Goal: Task Accomplishment & Management: Manage account settings

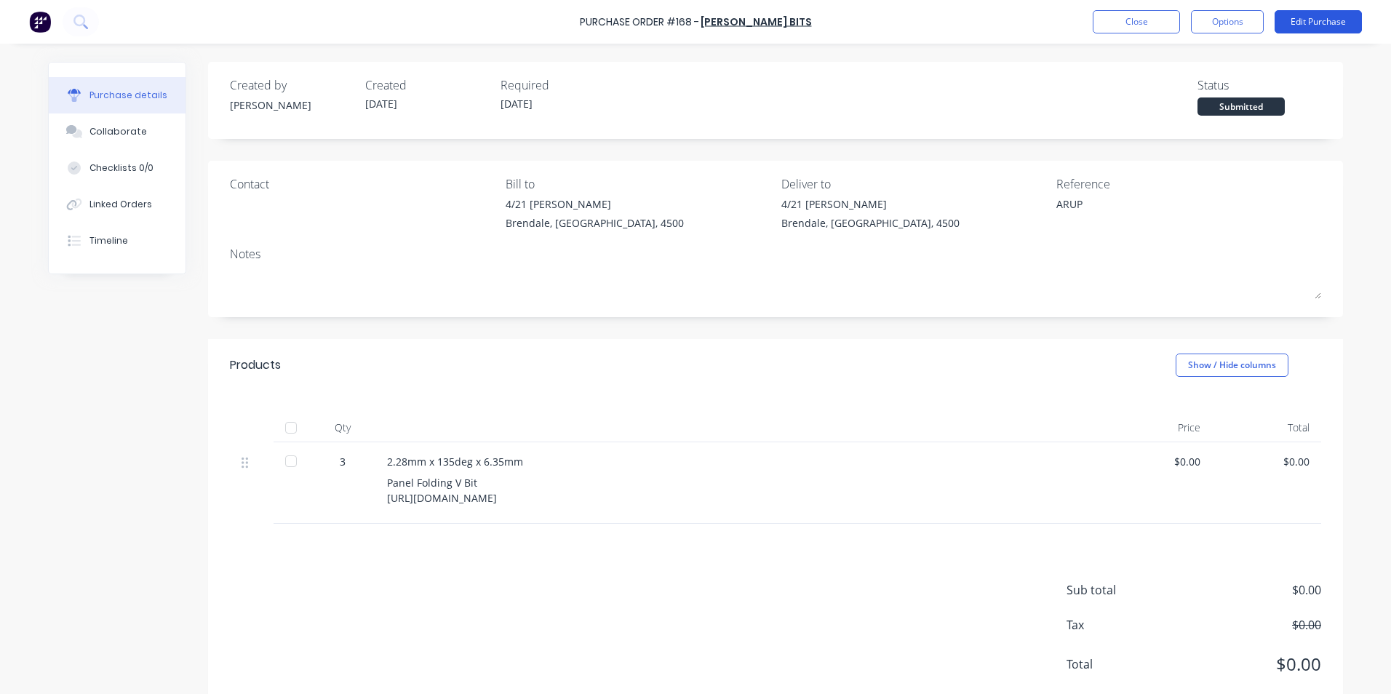
click at [1295, 25] on button "Edit Purchase" at bounding box center [1317, 21] width 87 height 23
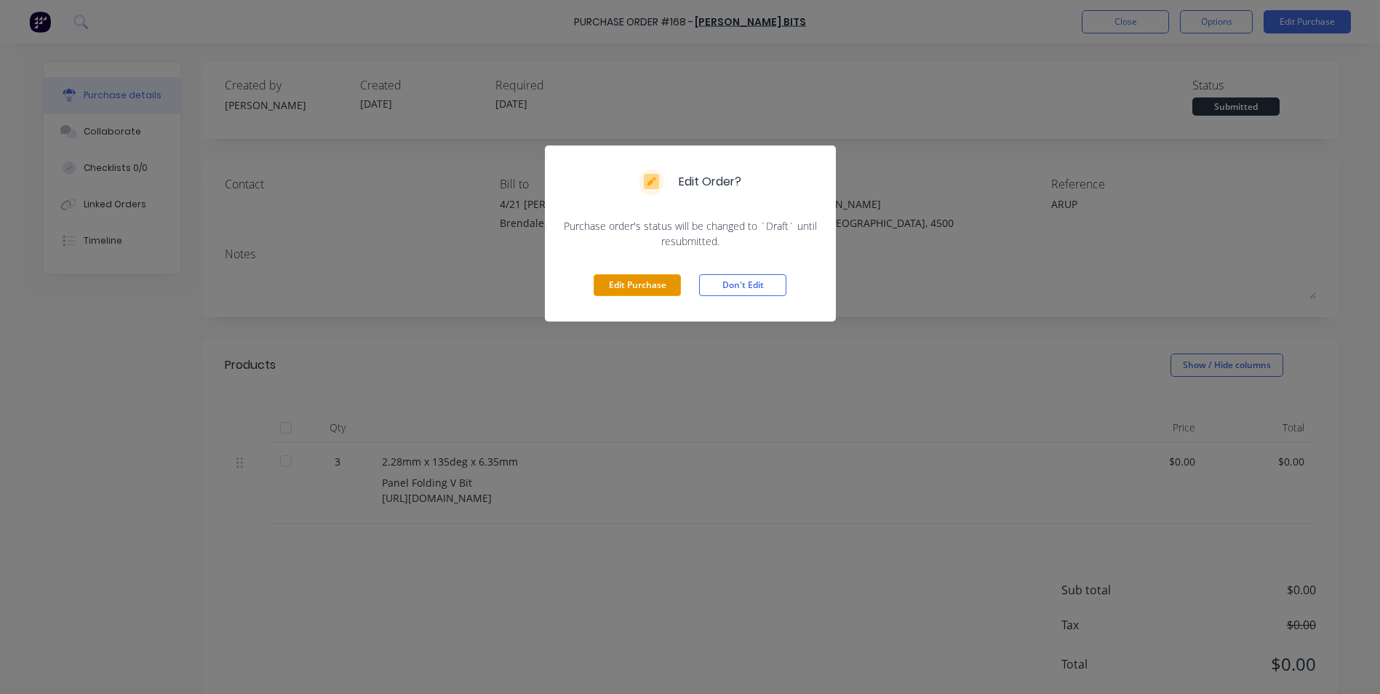
click at [652, 287] on button "Edit Purchase" at bounding box center [637, 285] width 87 height 22
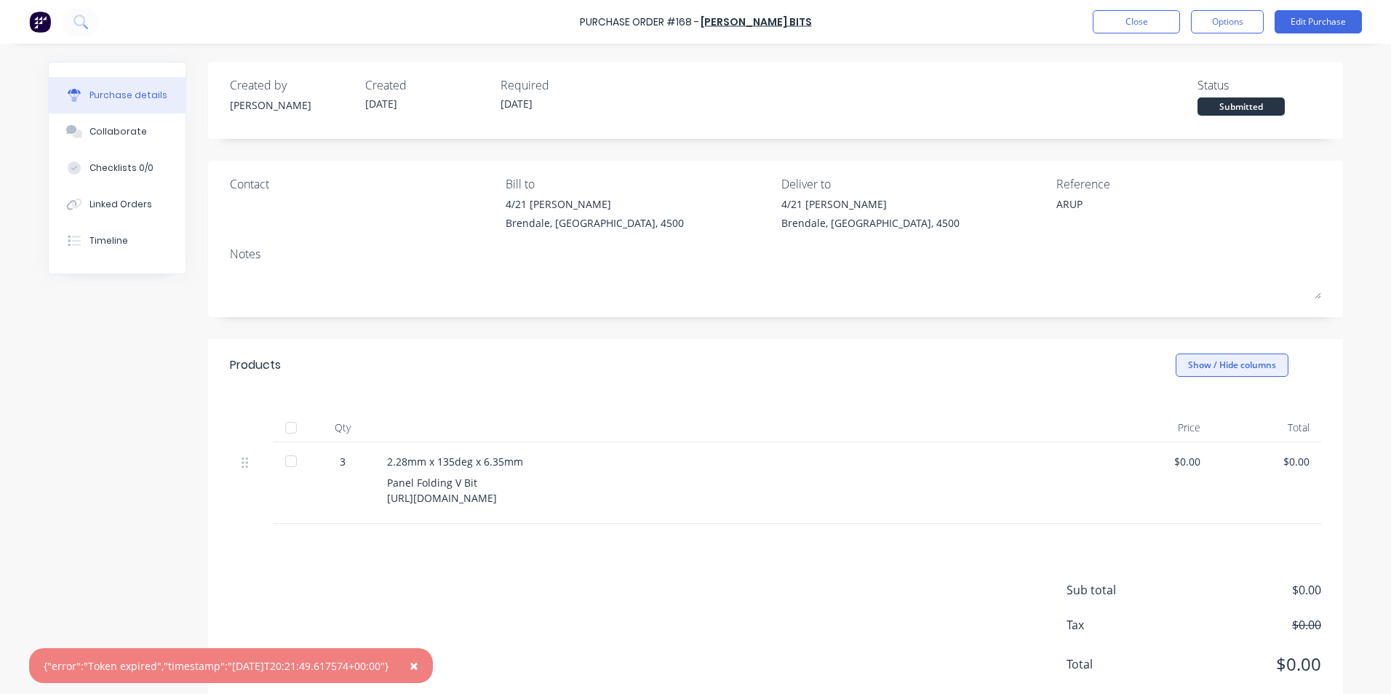
type textarea "x"
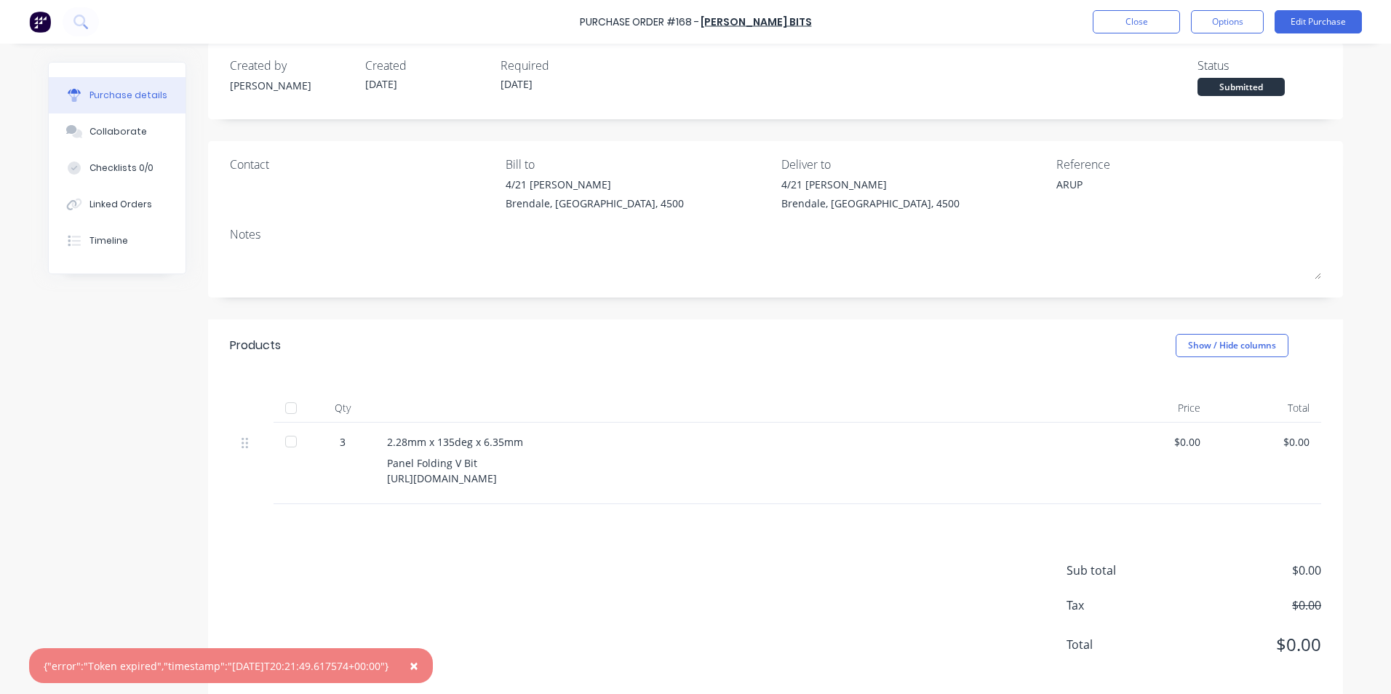
scroll to position [37, 0]
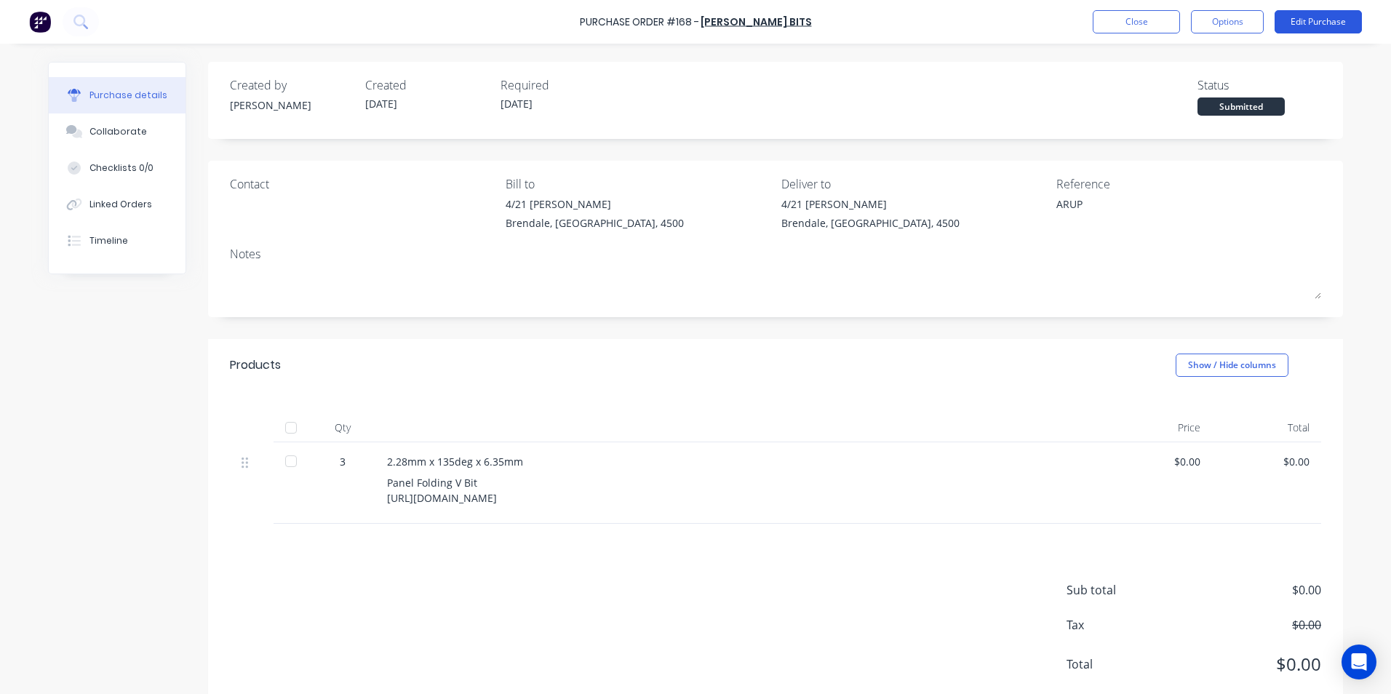
click at [1346, 17] on button "Edit Purchase" at bounding box center [1317, 21] width 87 height 23
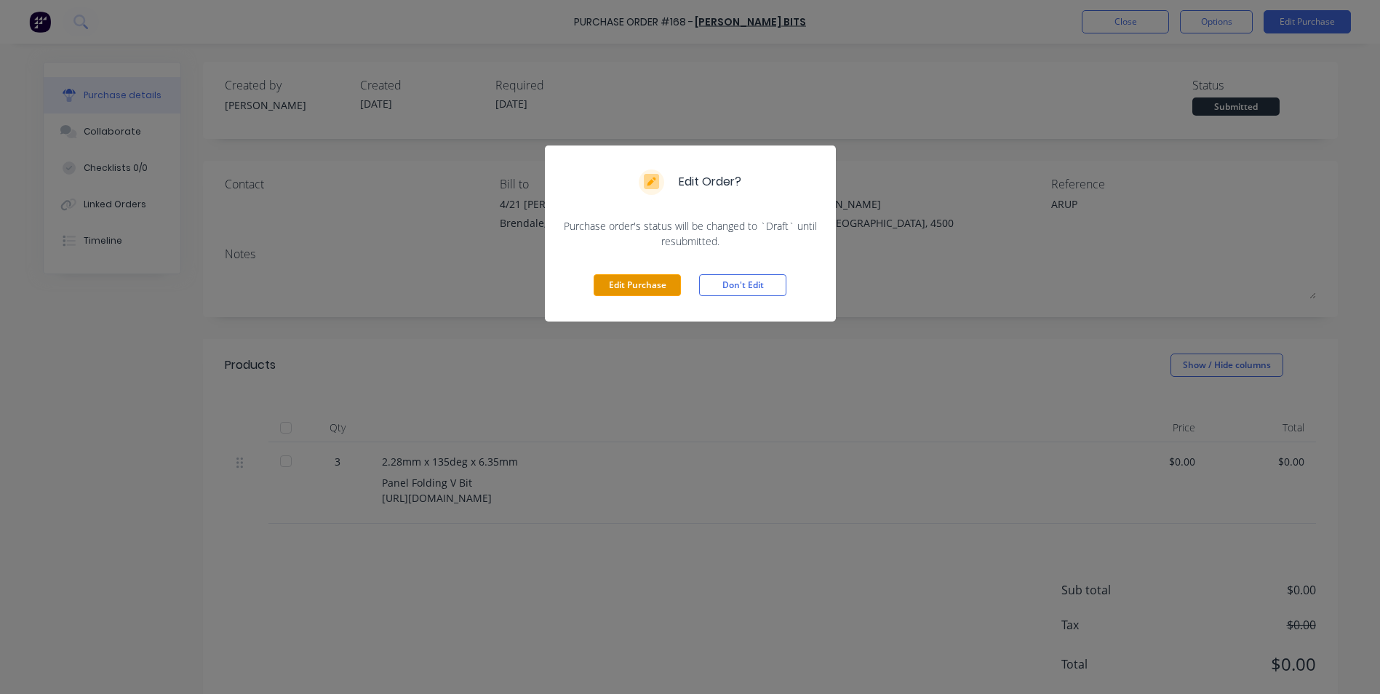
click at [639, 283] on button "Edit Purchase" at bounding box center [637, 285] width 87 height 22
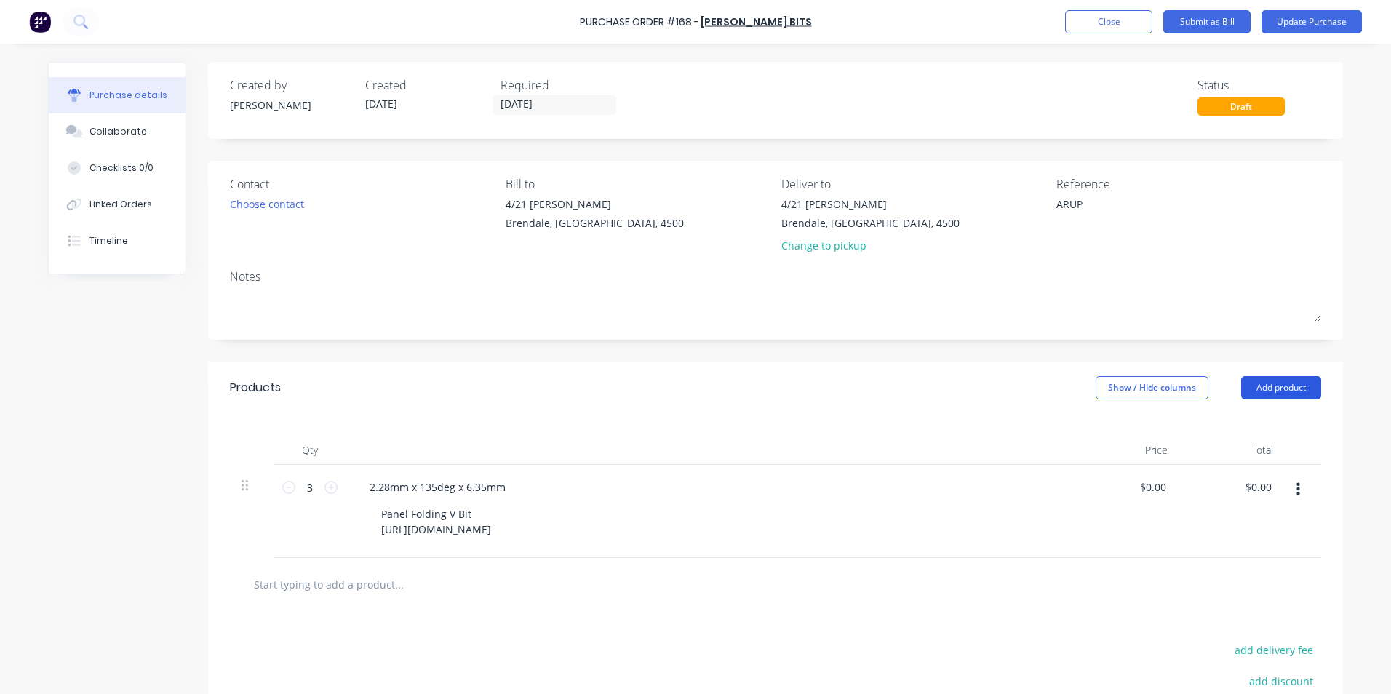
click at [1284, 381] on button "Add product" at bounding box center [1281, 387] width 80 height 23
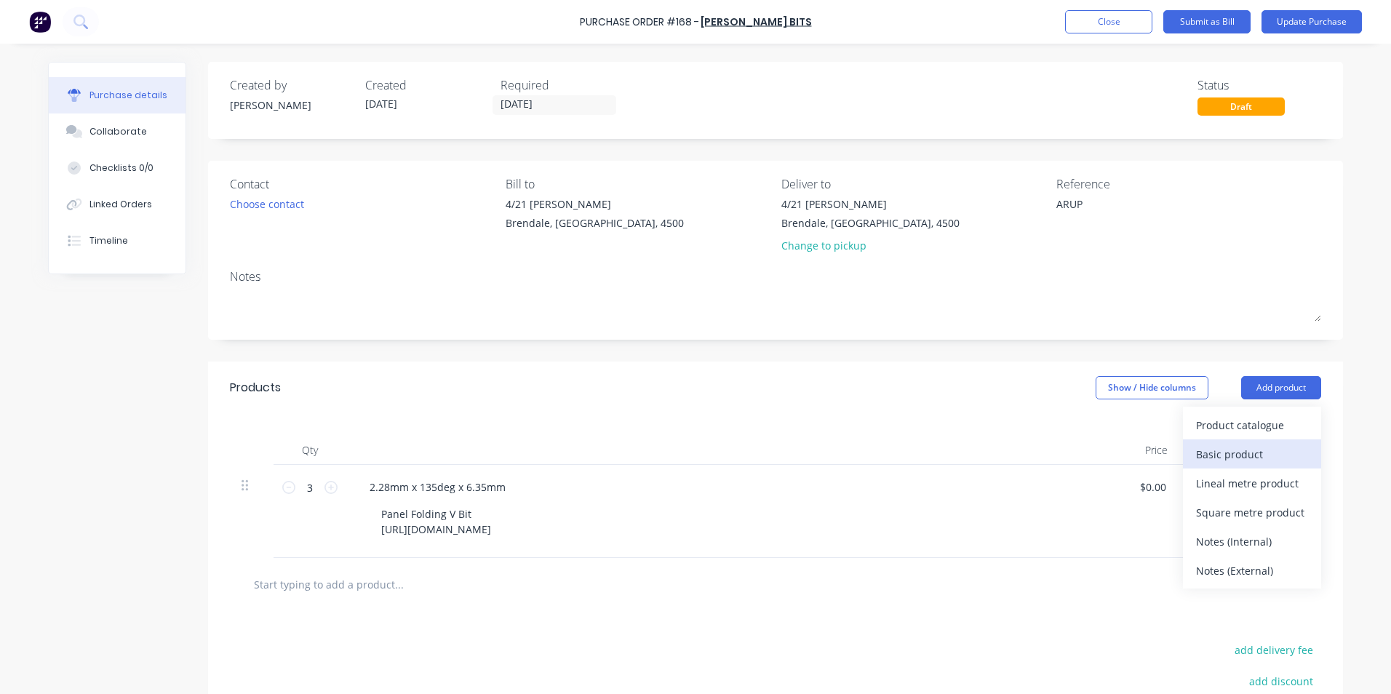
click at [1261, 455] on div "Basic product" at bounding box center [1252, 454] width 112 height 21
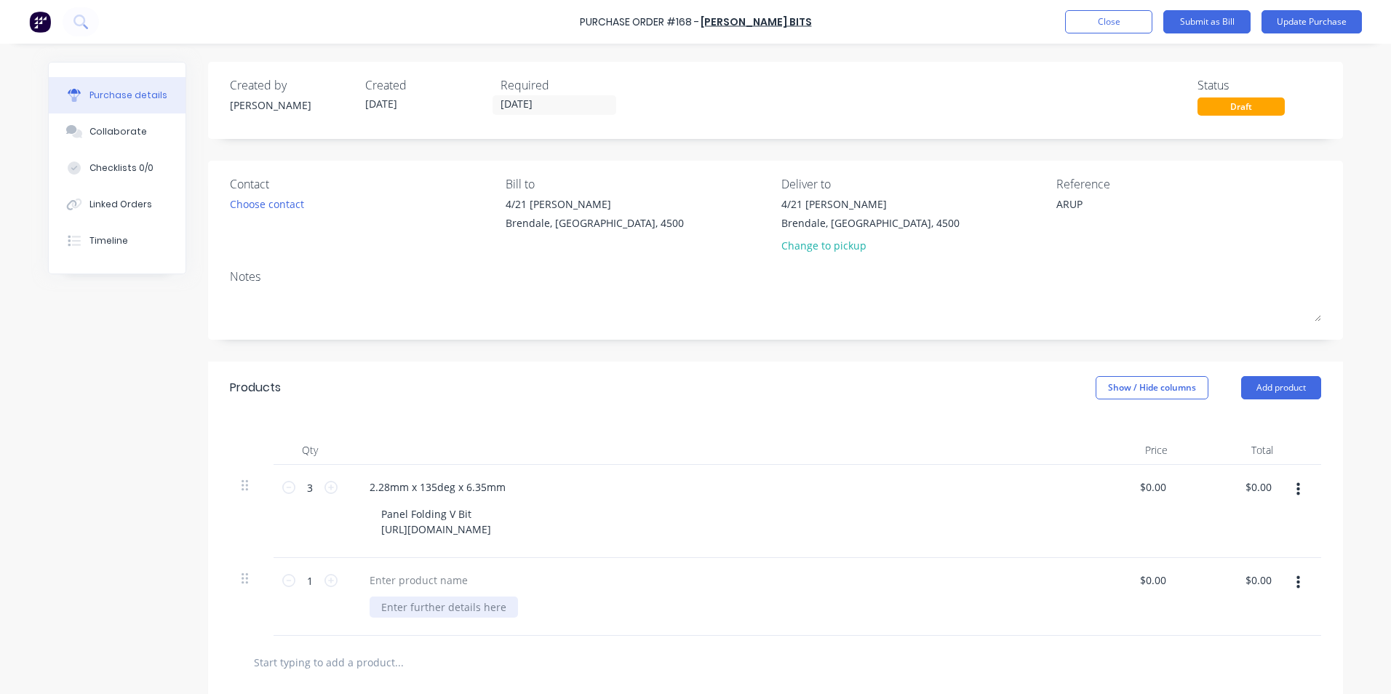
type textarea "x"
click at [469, 607] on div at bounding box center [444, 606] width 148 height 21
paste div
type textarea "x"
click at [447, 576] on div at bounding box center [418, 580] width 121 height 21
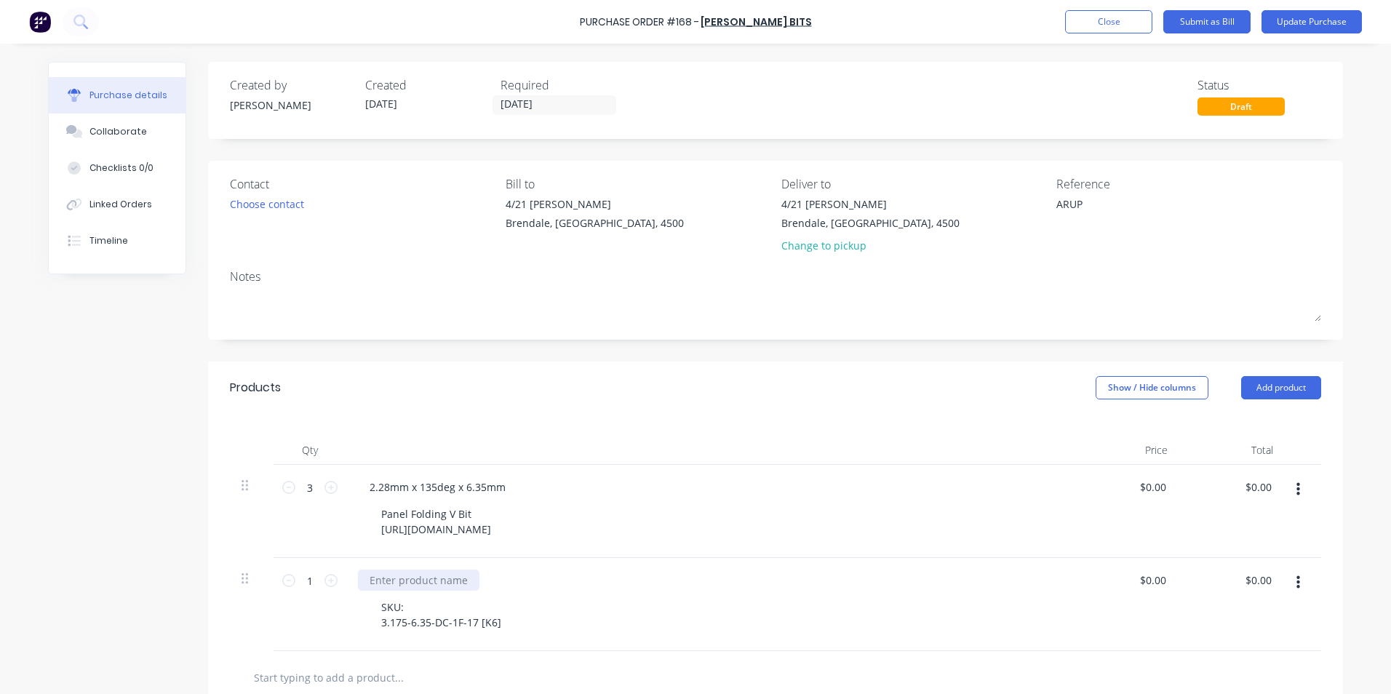
paste div
click at [453, 612] on div "SKU: 3.175-6.35-DC-1F-17 [K6]" at bounding box center [441, 614] width 143 height 36
click at [325, 577] on icon at bounding box center [330, 580] width 13 height 13
type textarea "x"
type input "2"
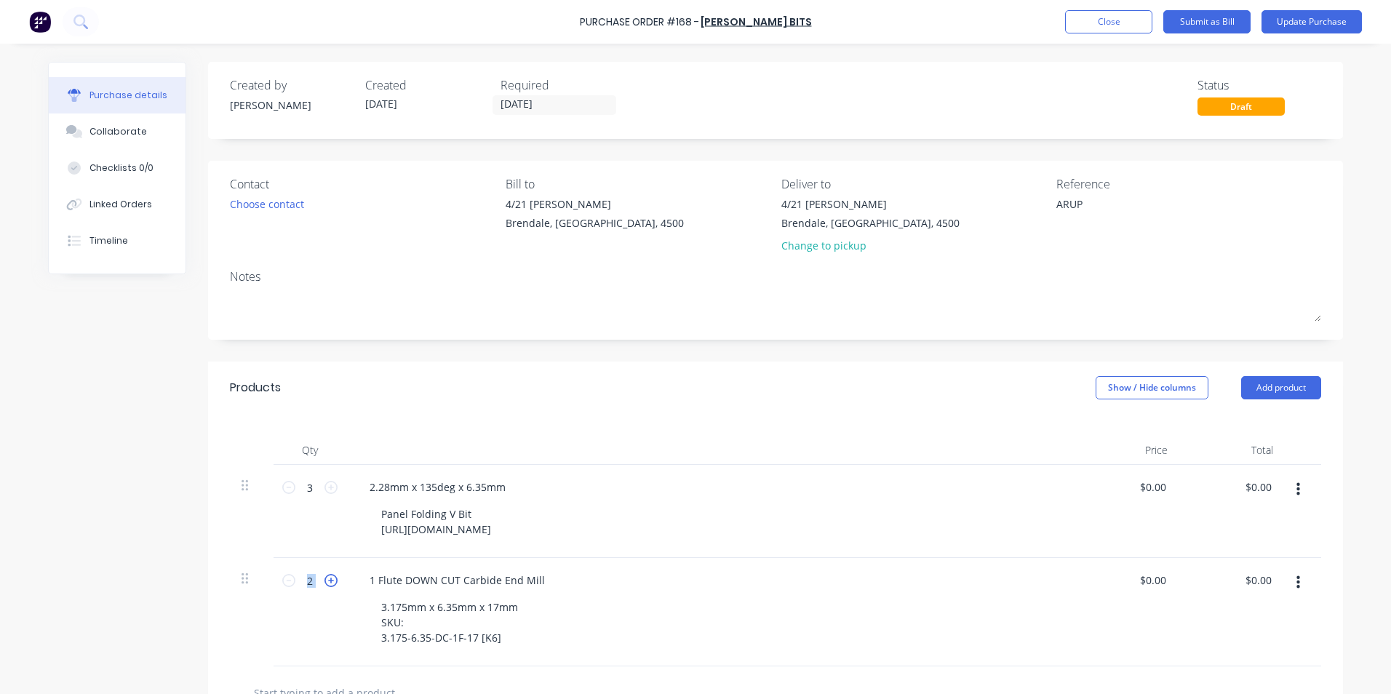
click at [325, 576] on icon at bounding box center [330, 580] width 13 height 13
type textarea "x"
type input "3"
click at [325, 576] on icon at bounding box center [330, 580] width 13 height 13
type textarea "x"
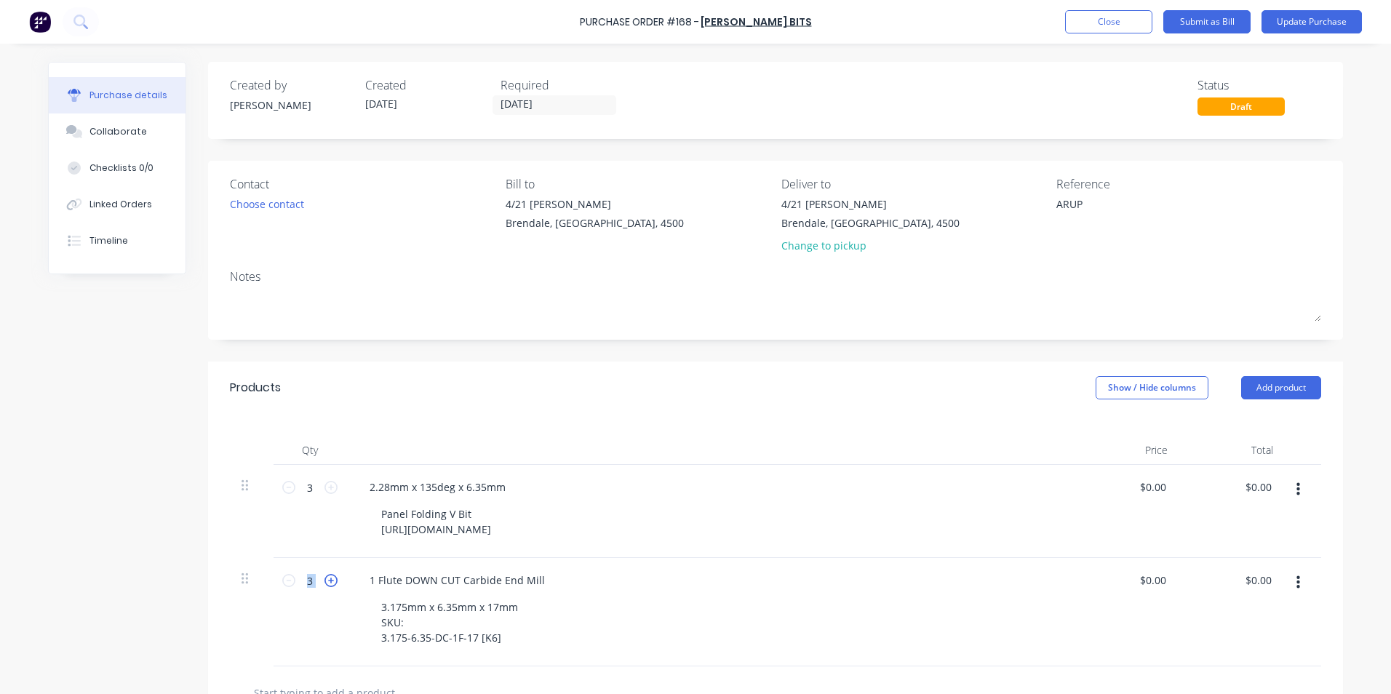
type input "4"
click at [325, 576] on icon at bounding box center [330, 580] width 13 height 13
type textarea "x"
type input "5"
click at [1293, 391] on button "Add product" at bounding box center [1281, 387] width 80 height 23
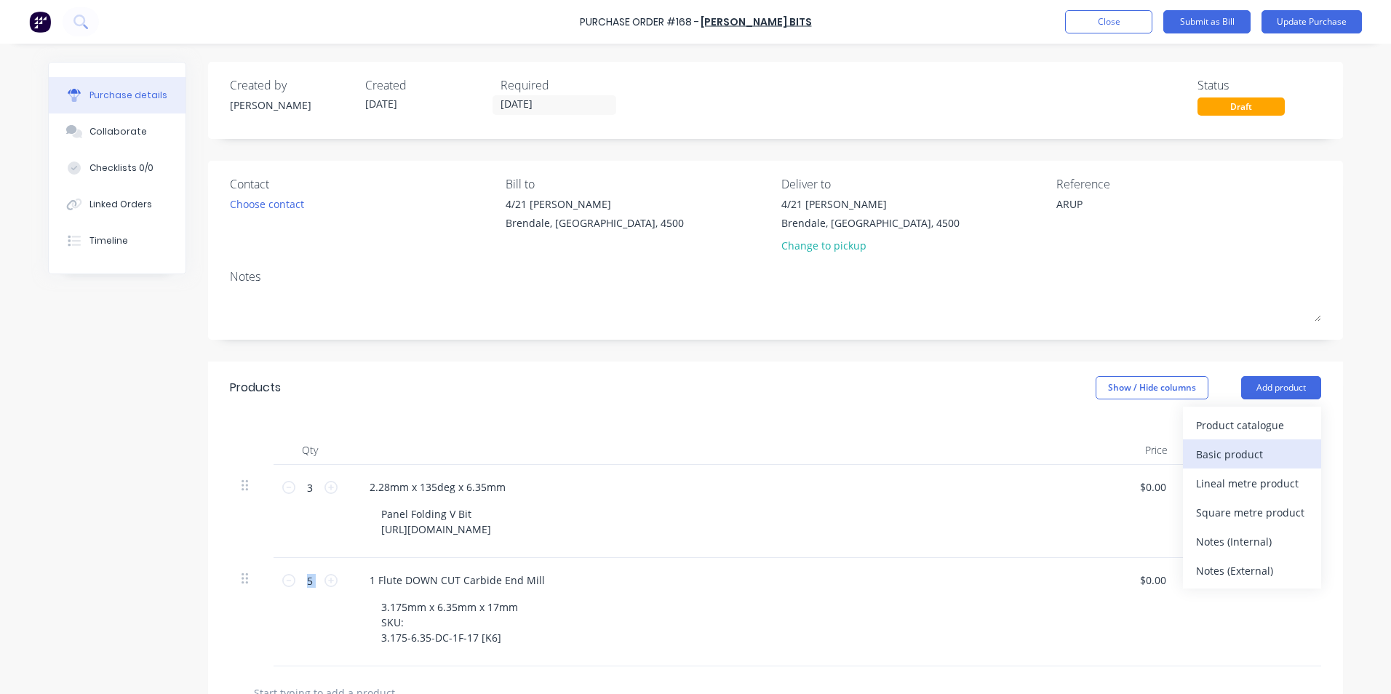
click at [1218, 456] on div "Basic product" at bounding box center [1252, 454] width 112 height 21
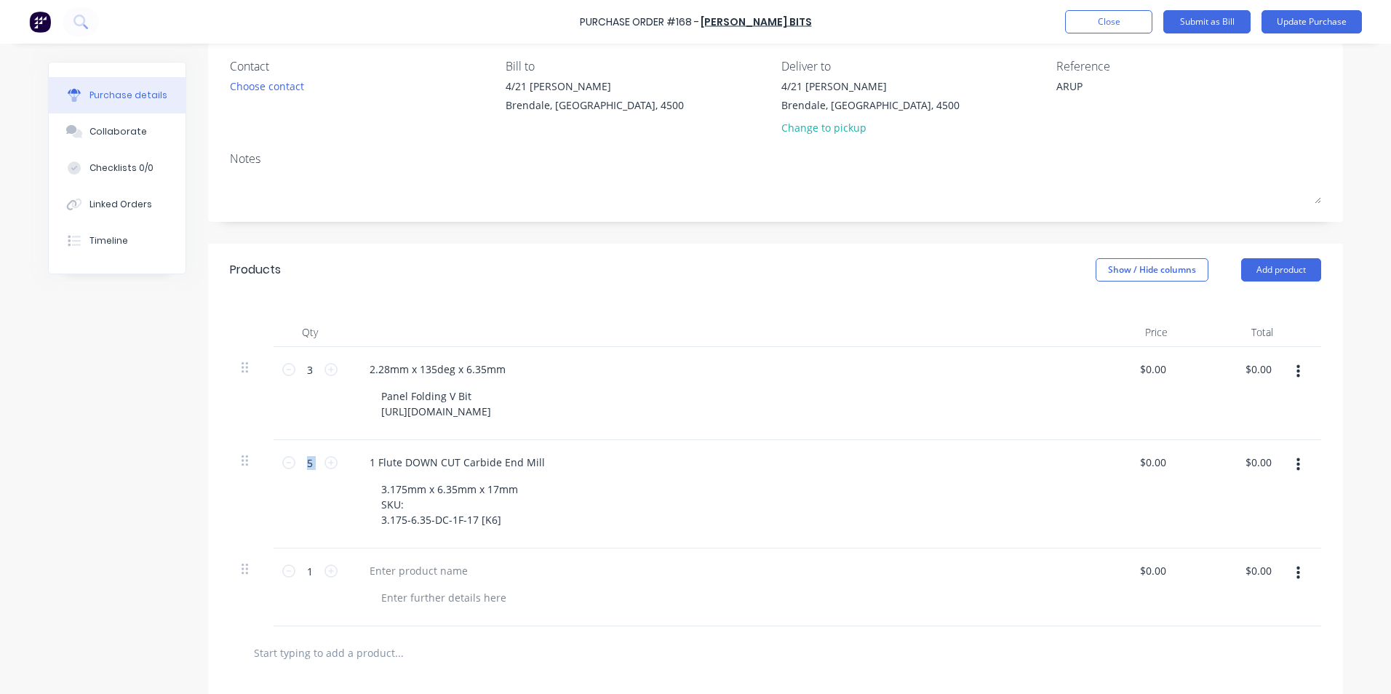
scroll to position [242, 0]
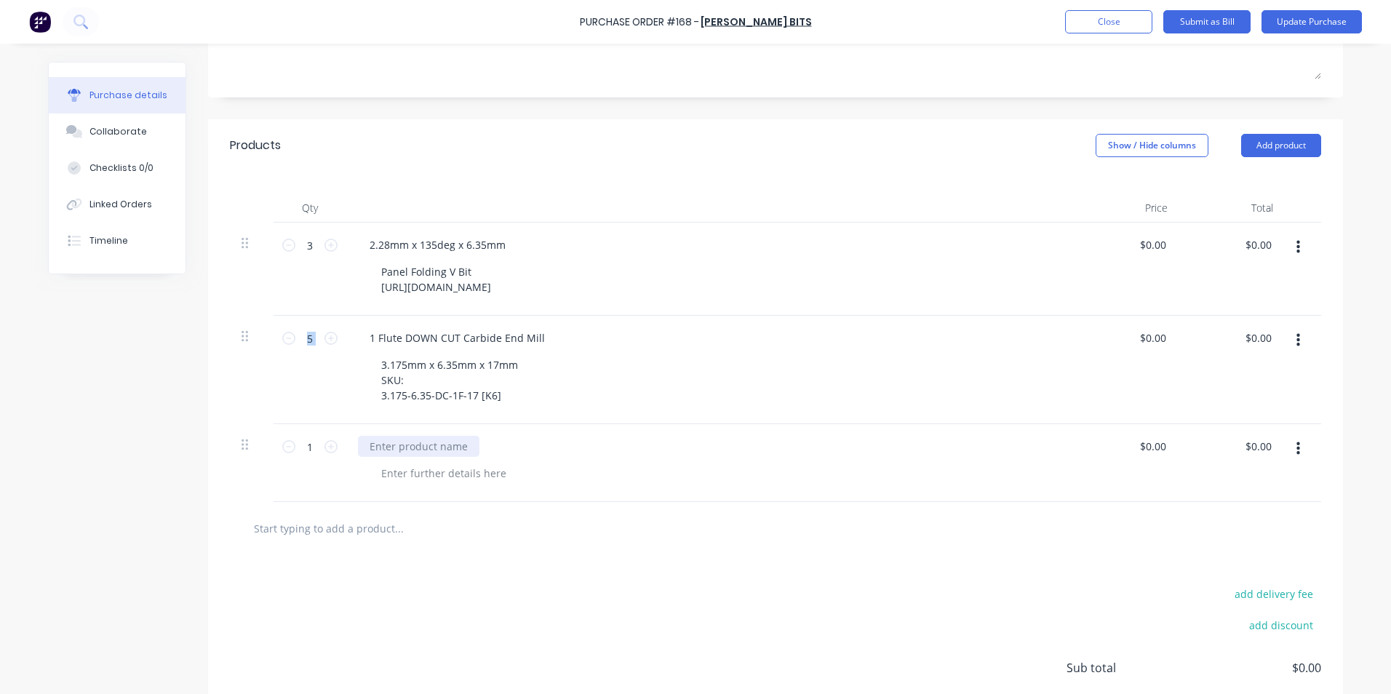
type textarea "x"
click at [420, 450] on div at bounding box center [418, 446] width 121 height 21
paste div
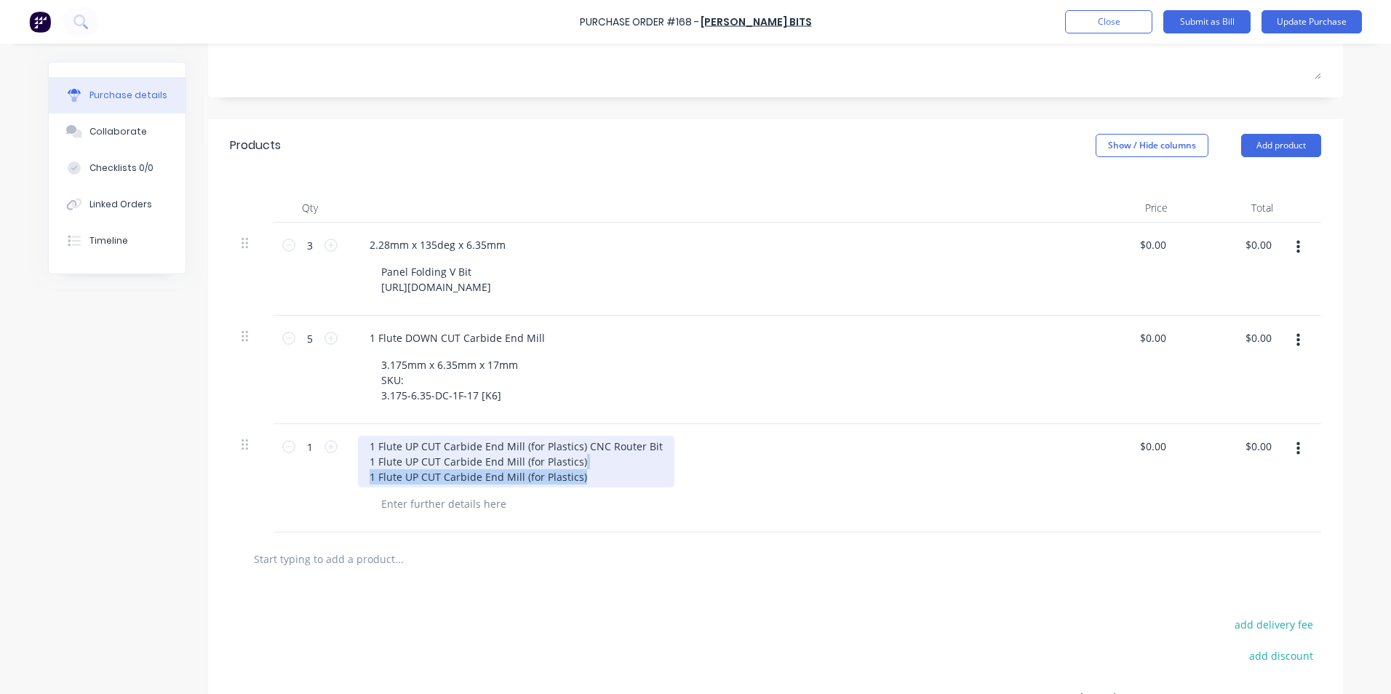
drag, startPoint x: 592, startPoint y: 478, endPoint x: 595, endPoint y: 462, distance: 16.3
click at [595, 462] on div "1 Flute UP CUT Carbide End Mill (for Plastics) CNC Router Bit 1 Flute UP CUT Ca…" at bounding box center [516, 462] width 316 height 52
click at [595, 461] on div "1 Flute UP CUT Carbide End Mill (for Plastics) CNC Router Bit 1 Flute UP CUT Ca…" at bounding box center [516, 462] width 316 height 52
drag, startPoint x: 583, startPoint y: 462, endPoint x: 339, endPoint y: 436, distance: 245.0
click at [339, 436] on div "1 1 1 Flute UP CUT Carbide End Mill (for Plastics) CNC Router Bit 1 Flute UP CU…" at bounding box center [775, 478] width 1091 height 108
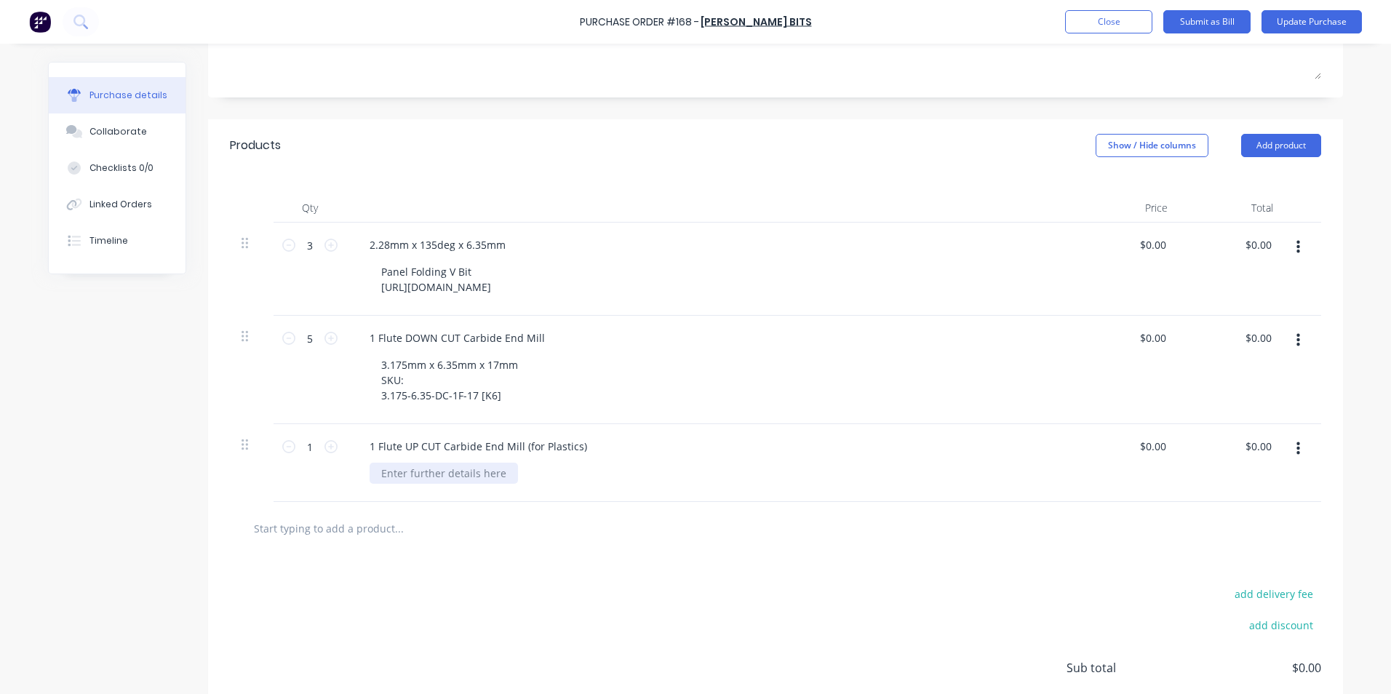
type textarea "x"
click at [463, 473] on div at bounding box center [444, 473] width 148 height 21
paste div
click at [324, 448] on icon at bounding box center [330, 446] width 13 height 13
type textarea "x"
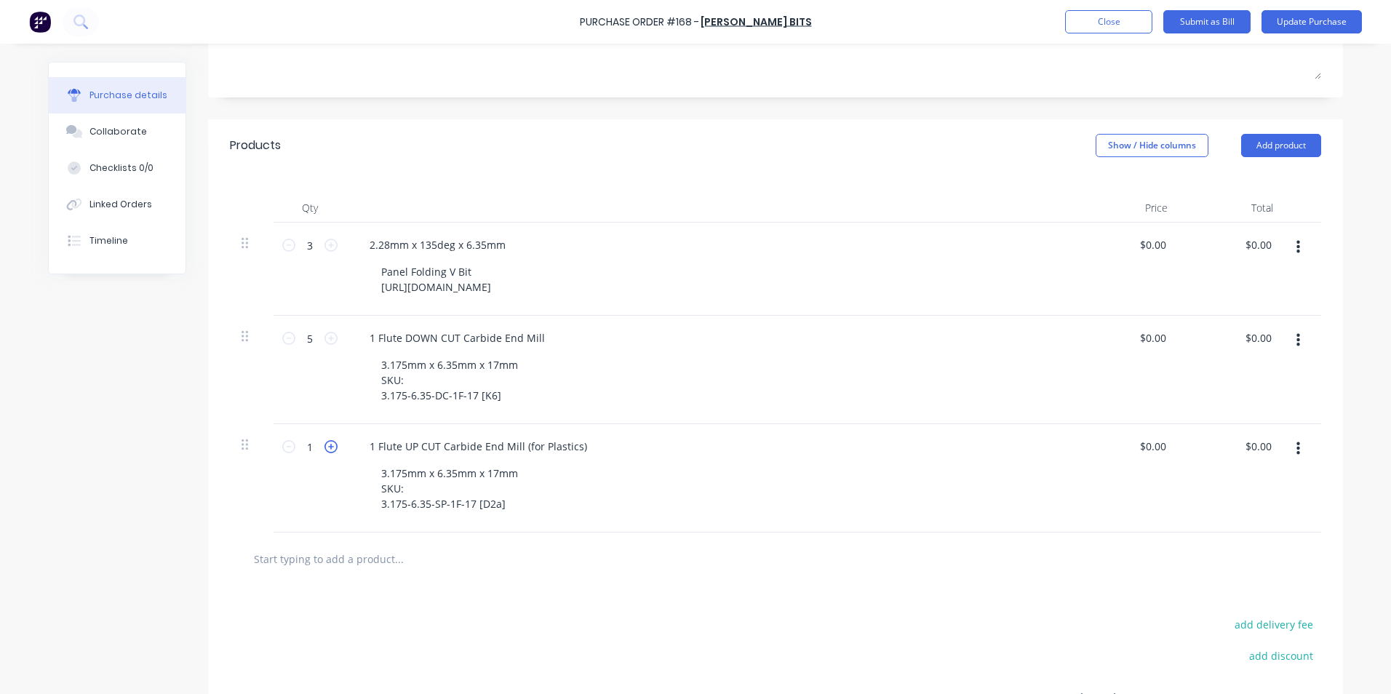
type input "2"
click at [324, 448] on icon at bounding box center [330, 446] width 13 height 13
type textarea "x"
type input "3"
click at [324, 450] on icon at bounding box center [330, 446] width 13 height 13
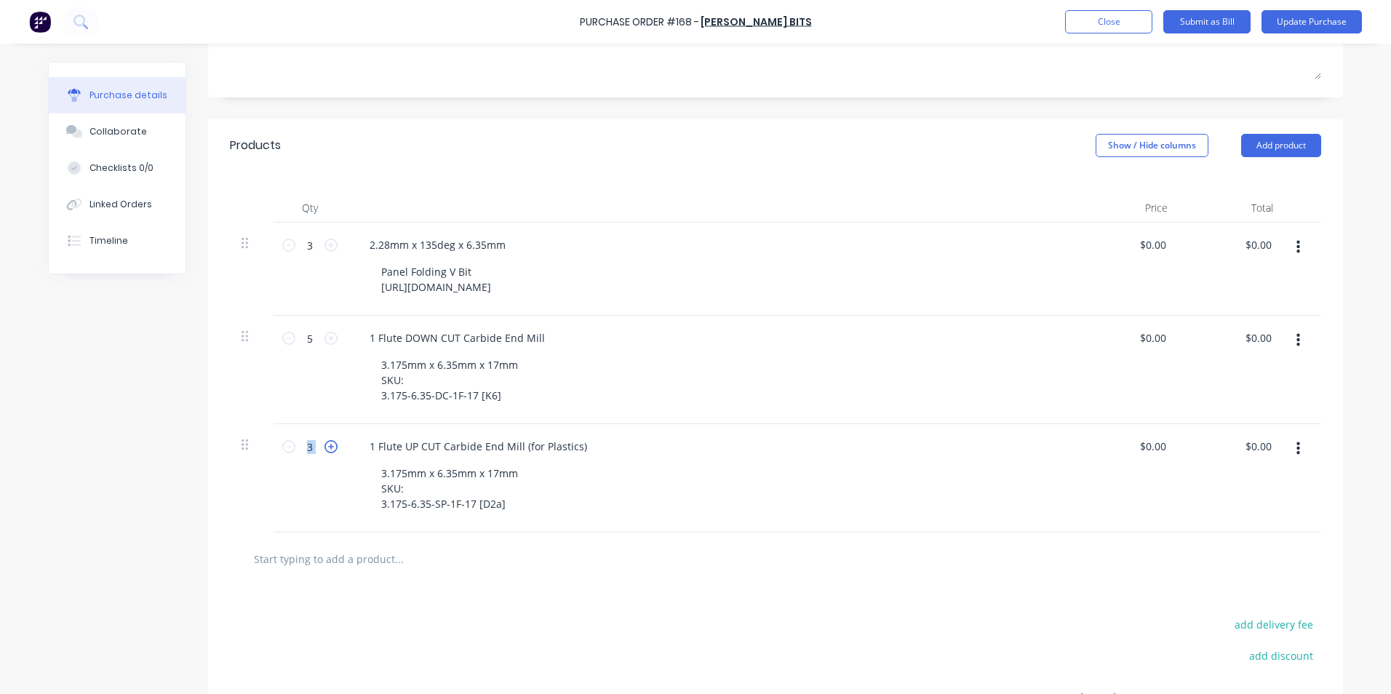
type textarea "x"
type input "4"
click at [324, 450] on icon at bounding box center [330, 446] width 13 height 13
type textarea "x"
type input "5"
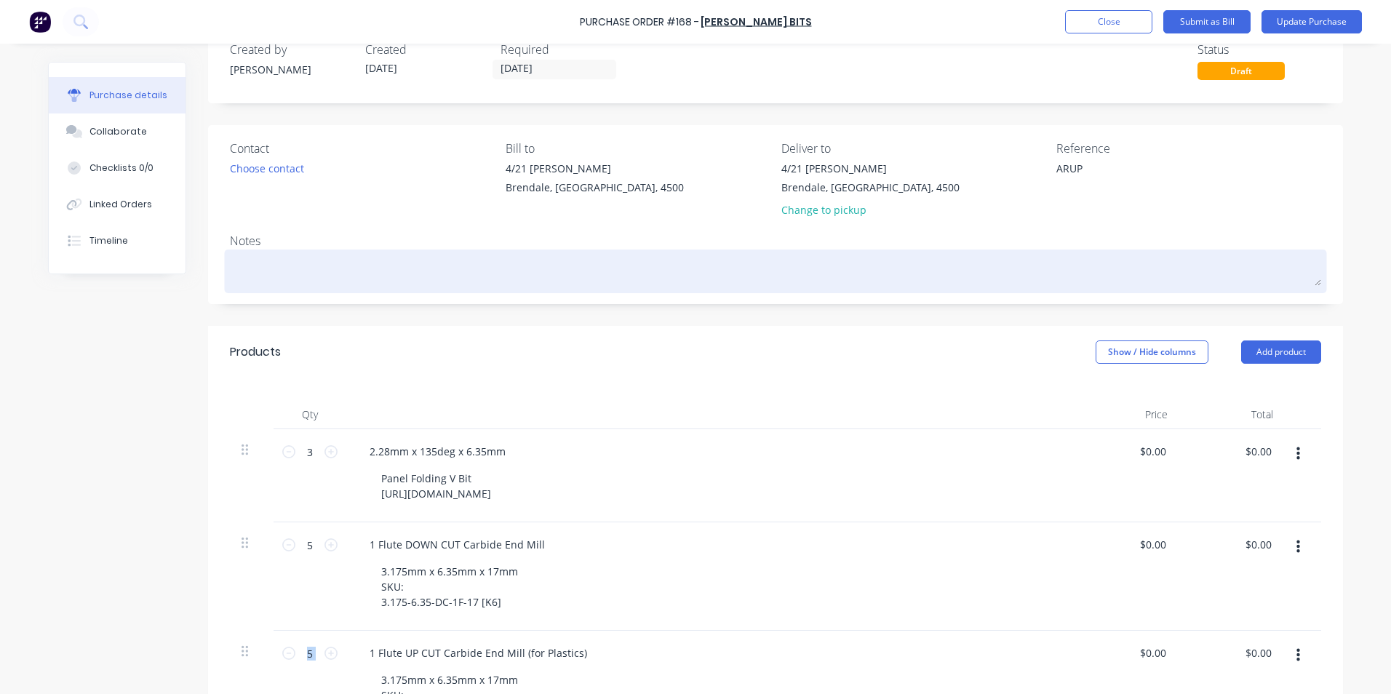
scroll to position [0, 0]
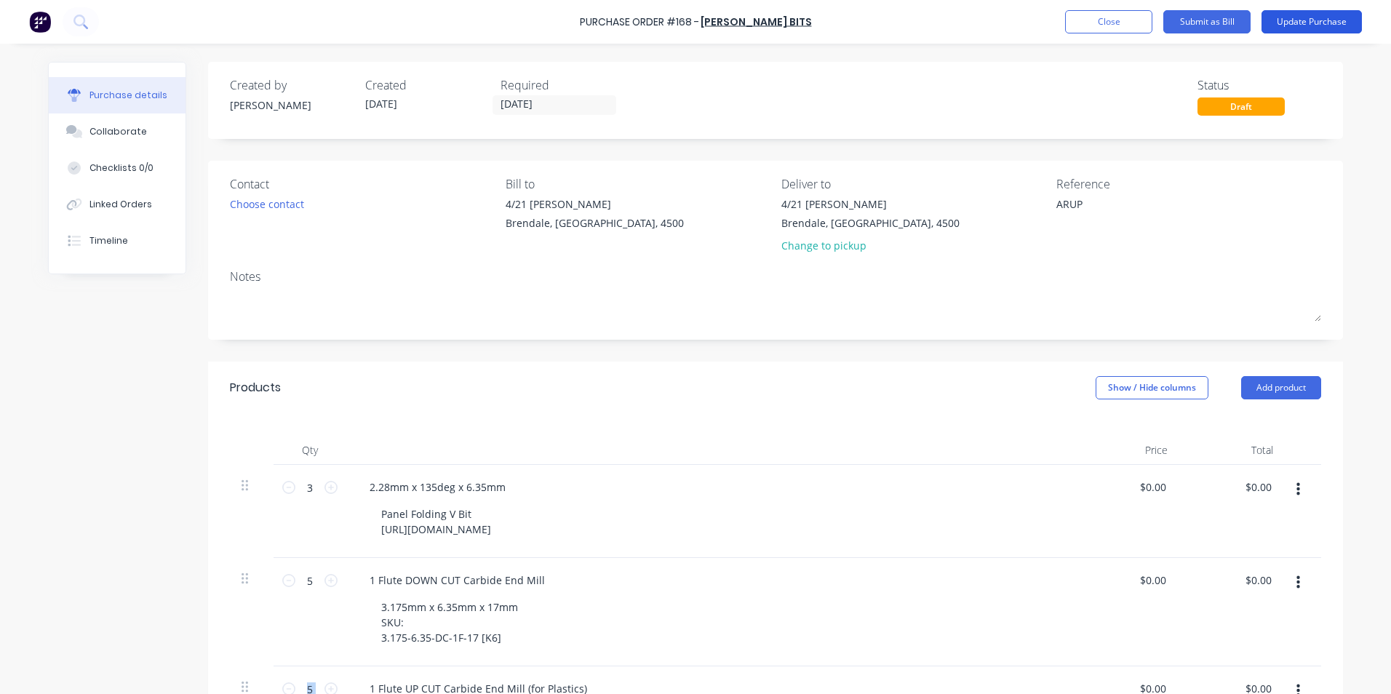
click at [1287, 18] on button "Update Purchase" at bounding box center [1311, 21] width 100 height 23
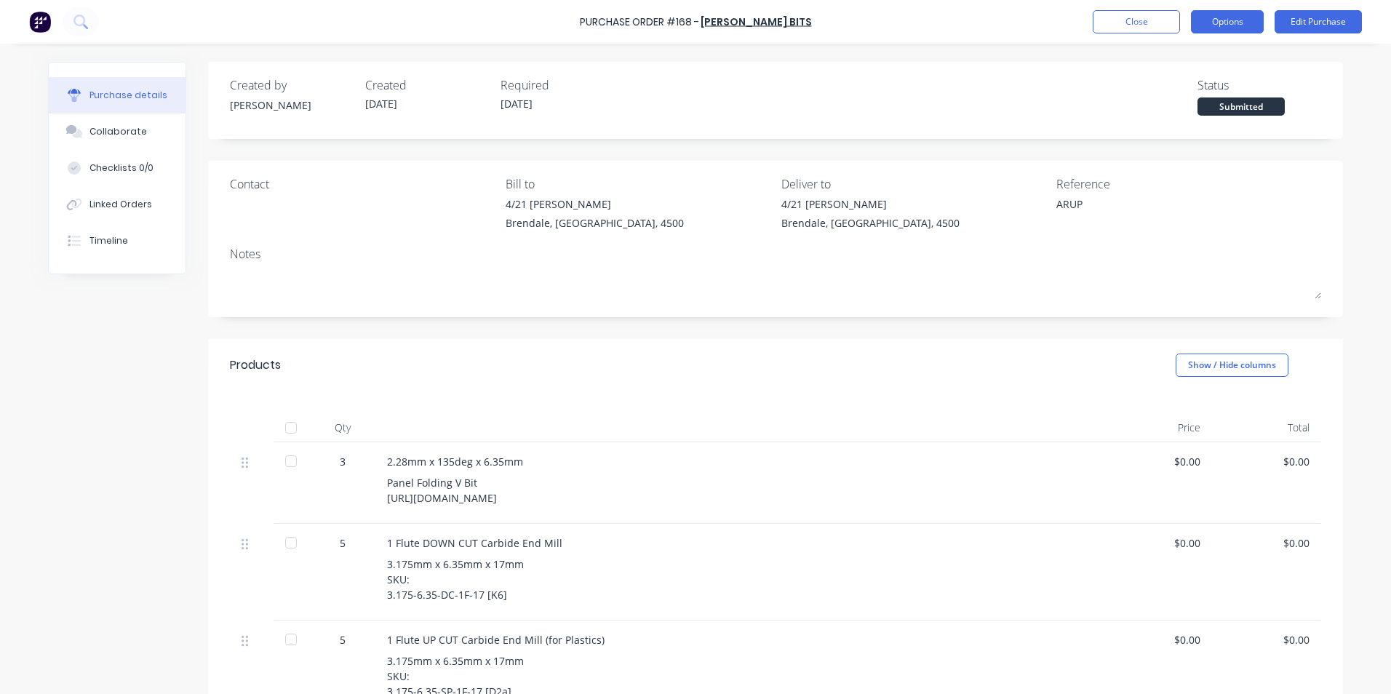
click at [1226, 21] on button "Options" at bounding box center [1227, 21] width 73 height 23
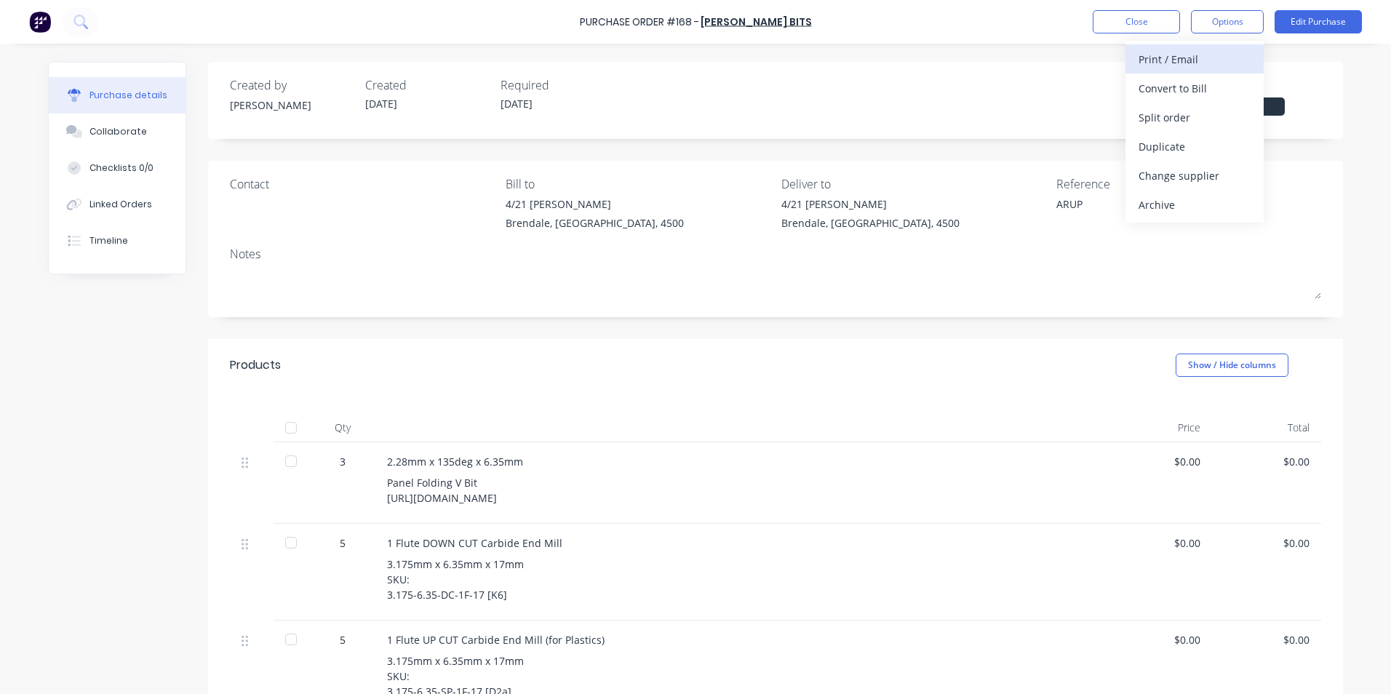
click at [1194, 60] on div "Print / Email" at bounding box center [1194, 59] width 112 height 21
click at [1182, 116] on div "Without pricing" at bounding box center [1194, 117] width 112 height 21
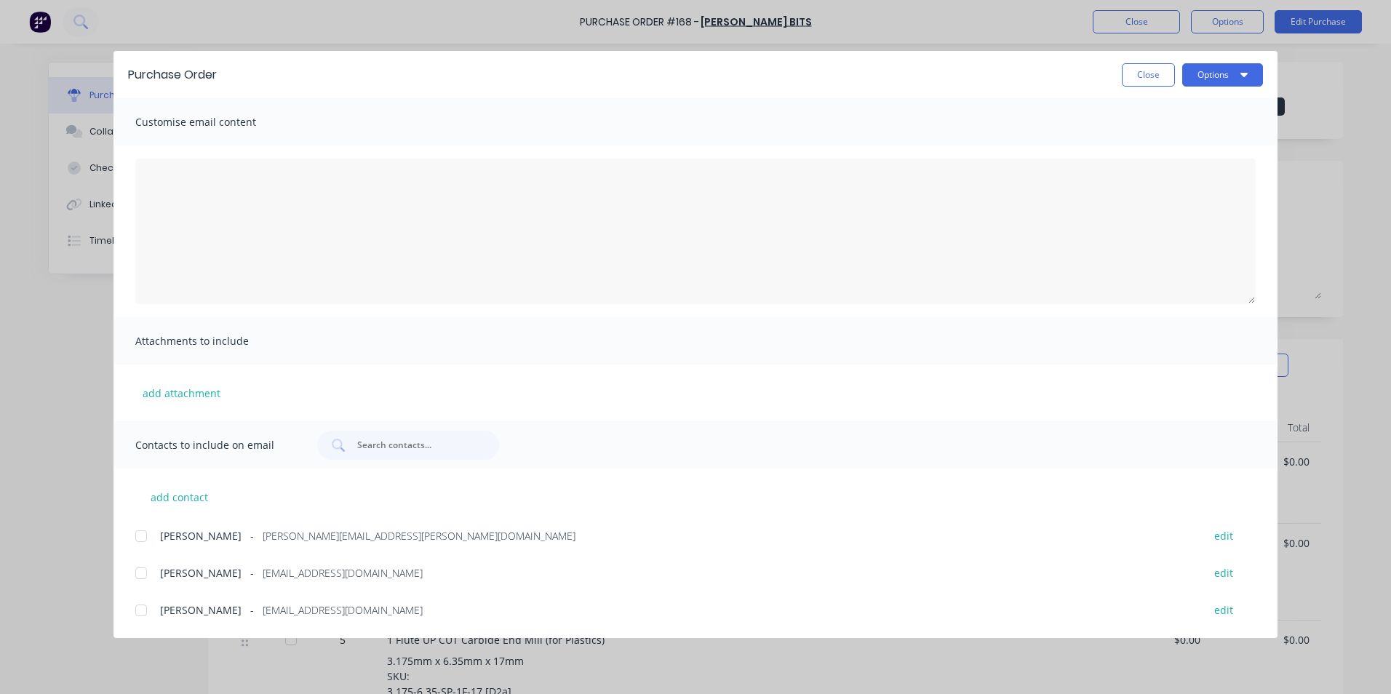
click at [138, 583] on div at bounding box center [141, 573] width 29 height 29
click at [144, 540] on div at bounding box center [141, 536] width 29 height 29
click at [1210, 76] on button "Options" at bounding box center [1222, 74] width 81 height 23
click at [1184, 178] on div "Email" at bounding box center [1194, 169] width 112 height 21
type textarea "x"
